Goal: Transaction & Acquisition: Purchase product/service

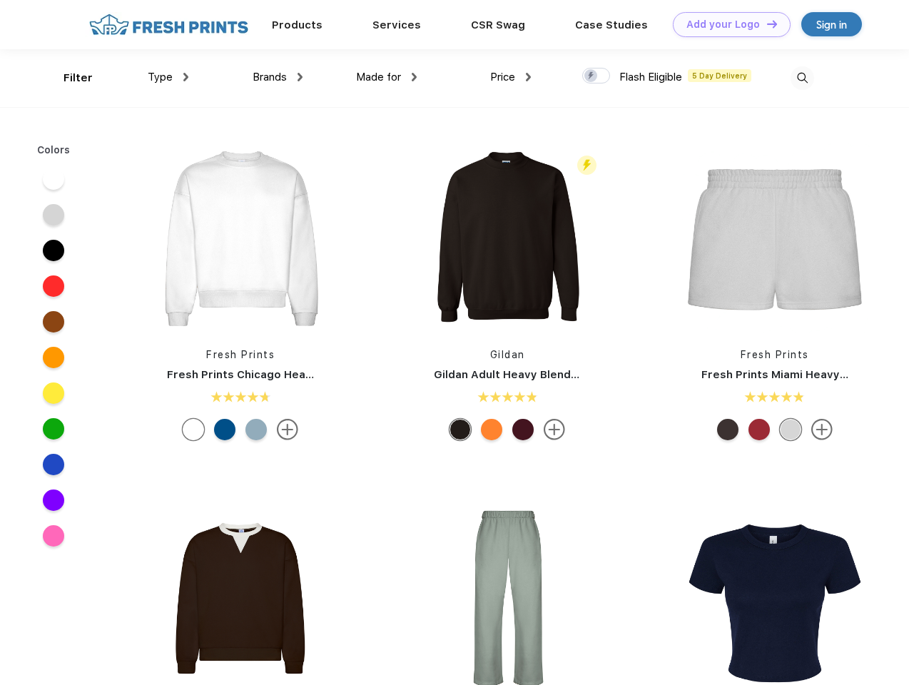
click at [727, 24] on link "Add your Logo Design Tool" at bounding box center [732, 24] width 118 height 25
click at [0, 0] on div "Design Tool" at bounding box center [0, 0] width 0 height 0
click at [766, 24] on link "Add your Logo Design Tool" at bounding box center [732, 24] width 118 height 25
click at [69, 78] on div "Filter" at bounding box center [78, 78] width 29 height 16
click at [168, 77] on span "Type" at bounding box center [160, 77] width 25 height 13
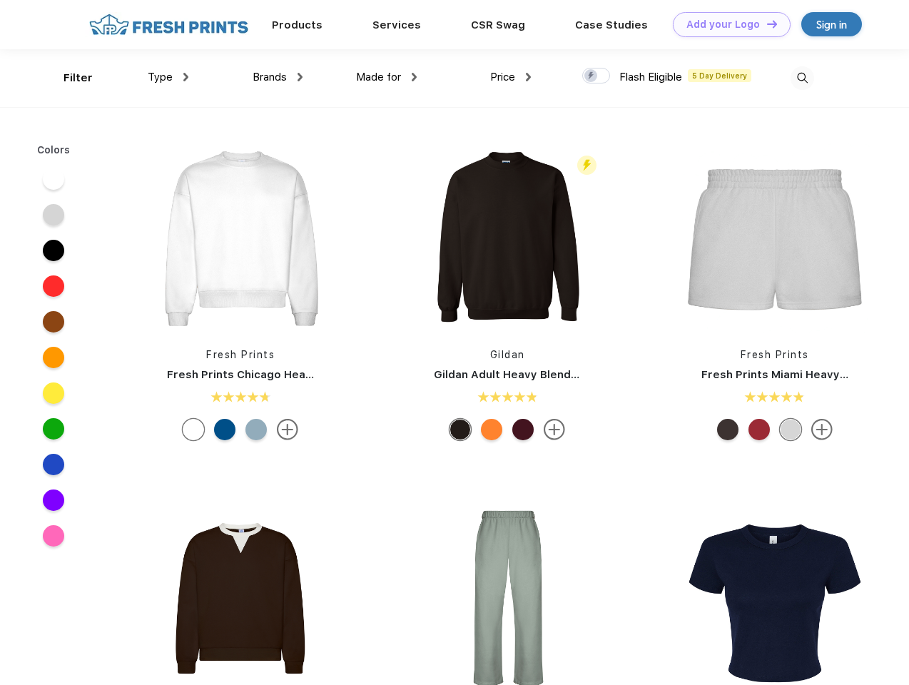
click at [278, 77] on span "Brands" at bounding box center [270, 77] width 34 height 13
click at [387, 77] on span "Made for" at bounding box center [378, 77] width 45 height 13
click at [511, 77] on span "Price" at bounding box center [502, 77] width 25 height 13
click at [597, 76] on div at bounding box center [596, 76] width 28 height 16
click at [592, 76] on input "checkbox" at bounding box center [586, 71] width 9 height 9
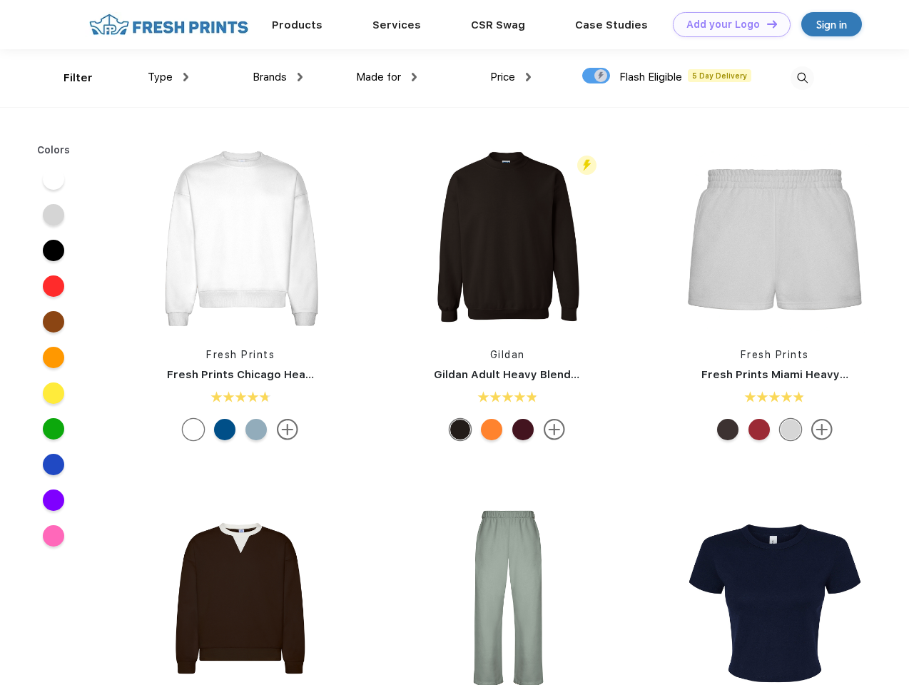
click at [802, 78] on img at bounding box center [803, 78] width 24 height 24
